Goal: Register for event/course

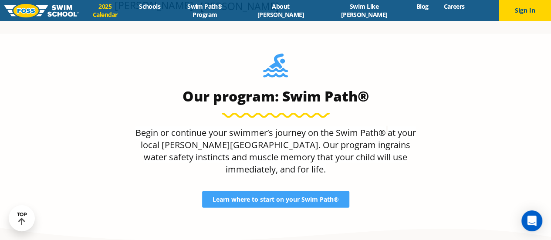
scroll to position [1113, 0]
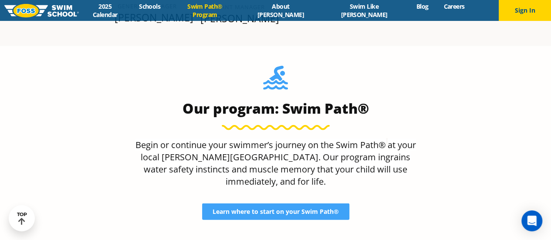
click at [225, 8] on link "Swim Path® Program" at bounding box center [205, 10] width 74 height 17
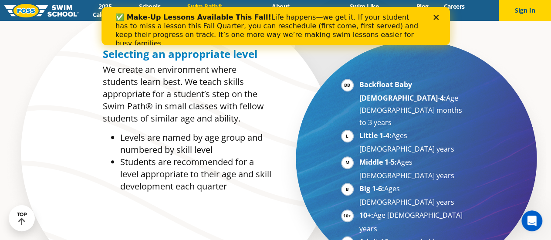
click at [436, 18] on polygon "Close" at bounding box center [435, 17] width 5 height 5
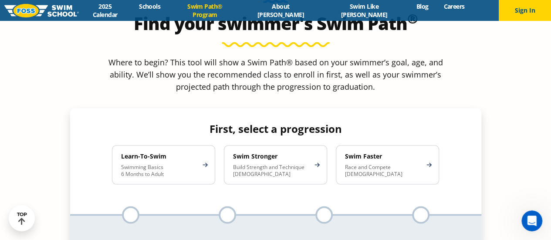
scroll to position [784, 0]
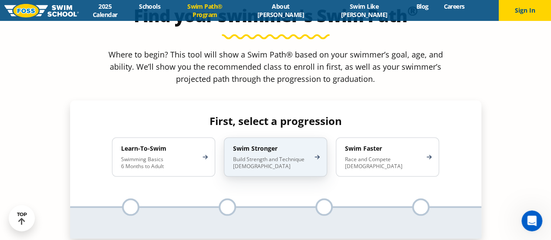
click at [284, 155] on p "Build Strength and Technique 5-13 Years Old" at bounding box center [271, 162] width 76 height 14
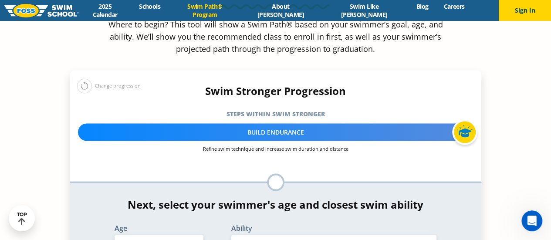
scroll to position [828, 0]
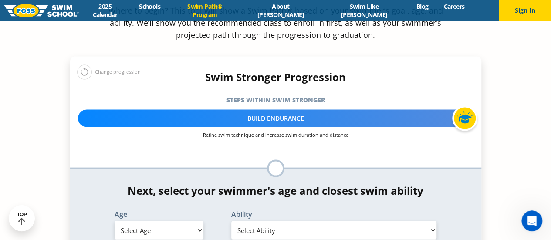
click at [187, 221] on select "Select Age 6 months - 1 year 1 year 2 years 3 years 4 years 5 years 6 years 7 y…" at bounding box center [159, 230] width 89 height 18
select select "6-years"
click at [115, 221] on select "Select Age 6 months - 1 year 1 year 2 years 3 years 4 years 5 years 6 years 7 y…" at bounding box center [159, 230] width 89 height 18
click at [293, 221] on select "Select Ability First in-water experience When in the water, reliant on a life j…" at bounding box center [334, 230] width 206 height 18
select select "6-years-in-open-water-able-to-swim-for-at-least-15-ft-back-to-safety-while-flip…"
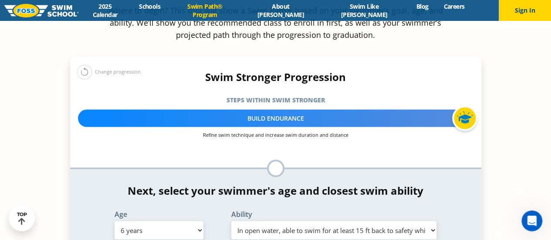
click at [231, 221] on select "Select Ability First in-water experience When in the water, reliant on a life j…" at bounding box center [334, 230] width 206 height 18
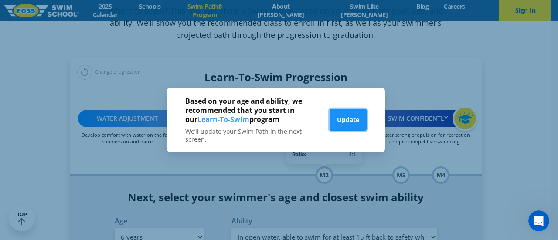
click at [340, 118] on button "Update" at bounding box center [347, 120] width 37 height 22
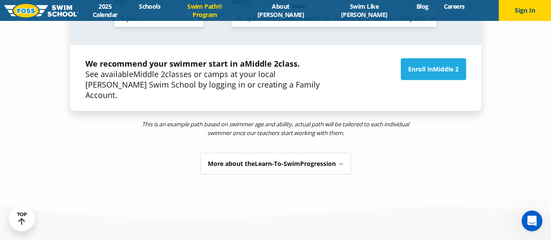
scroll to position [1089, 0]
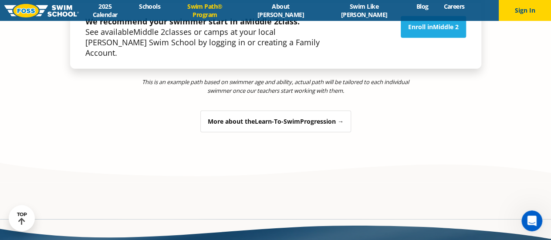
click at [294, 117] on span "Learn-To-Swim" at bounding box center [277, 121] width 45 height 8
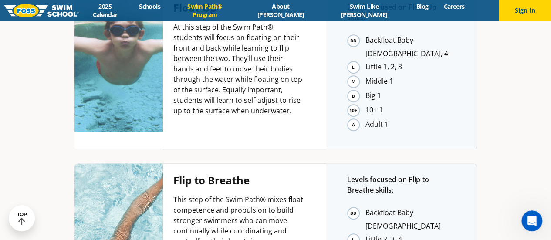
scroll to position [1852, 0]
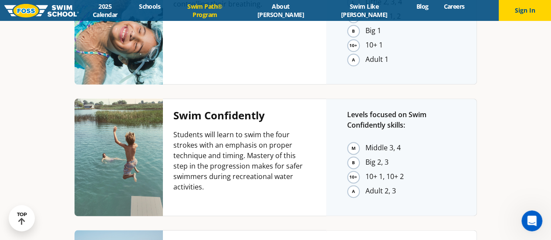
scroll to position [2244, 0]
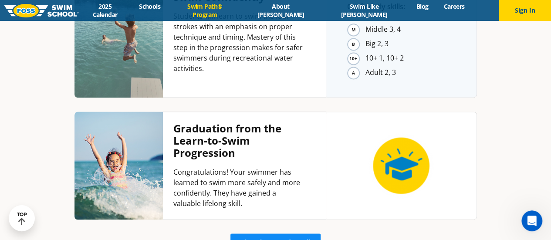
click at [271, 239] on span "View classes and enroll" at bounding box center [275, 242] width 69 height 6
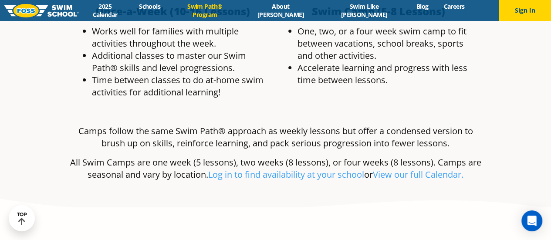
scroll to position [1591, 0]
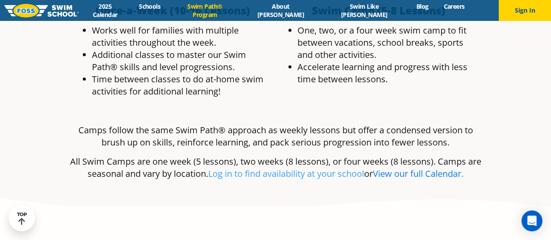
click at [382, 168] on link "View our full Calendar." at bounding box center [418, 174] width 91 height 12
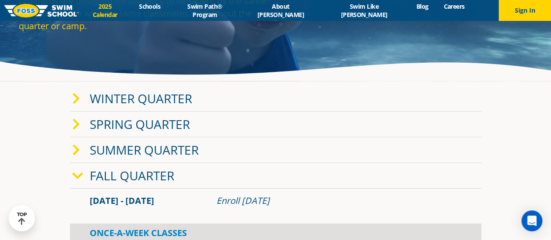
click at [136, 175] on link "Fall Quarter" at bounding box center [132, 175] width 84 height 17
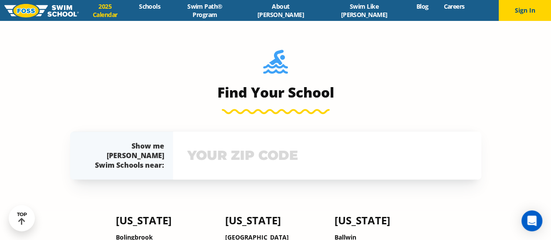
click at [233, 151] on input "text" at bounding box center [327, 155] width 284 height 25
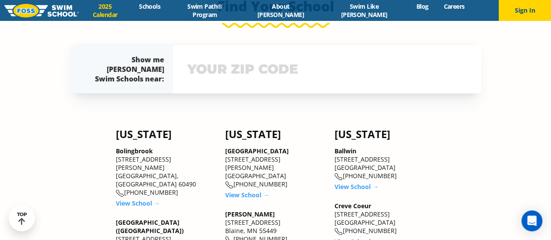
scroll to position [436, 0]
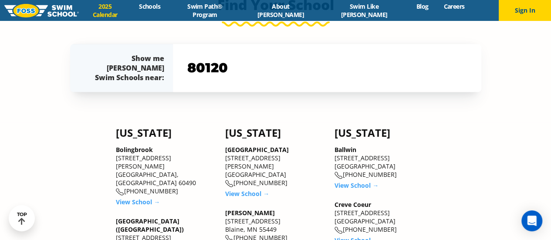
type input "80120"
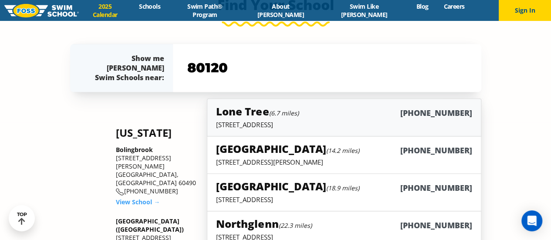
click at [314, 114] on div "Lone Tree (6.7 miles) (983) 203-1310" at bounding box center [344, 112] width 256 height 16
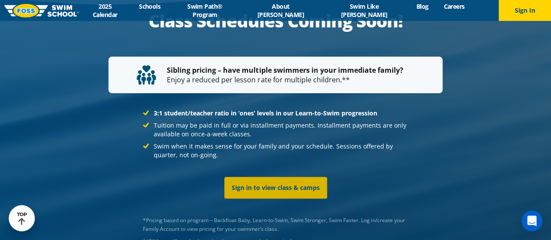
scroll to position [1699, 0]
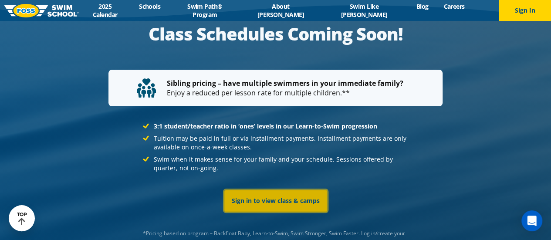
click at [273, 190] on link "Sign in to view class & camps" at bounding box center [275, 201] width 103 height 22
